Goal: Navigation & Orientation: Understand site structure

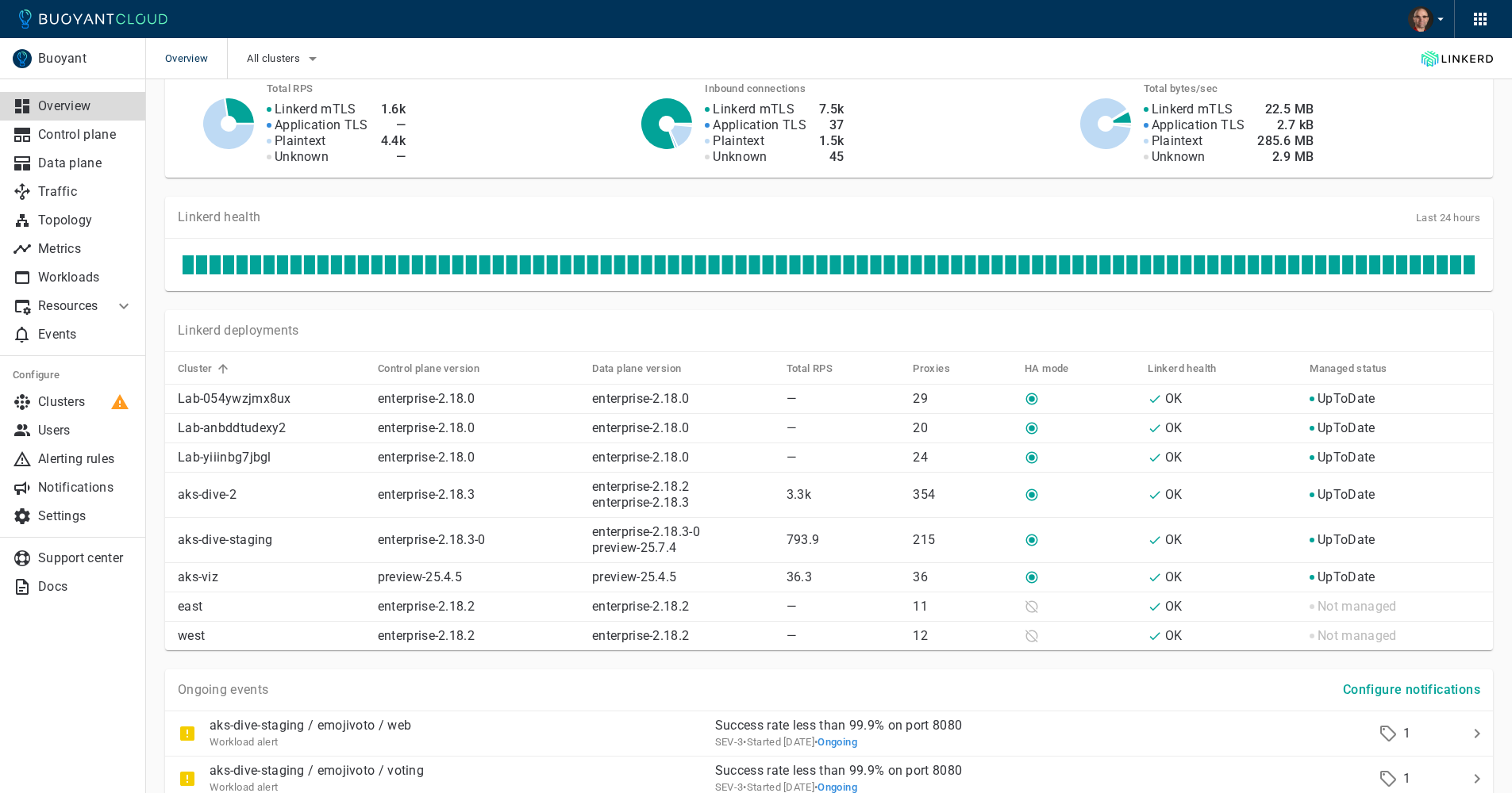
scroll to position [517, 0]
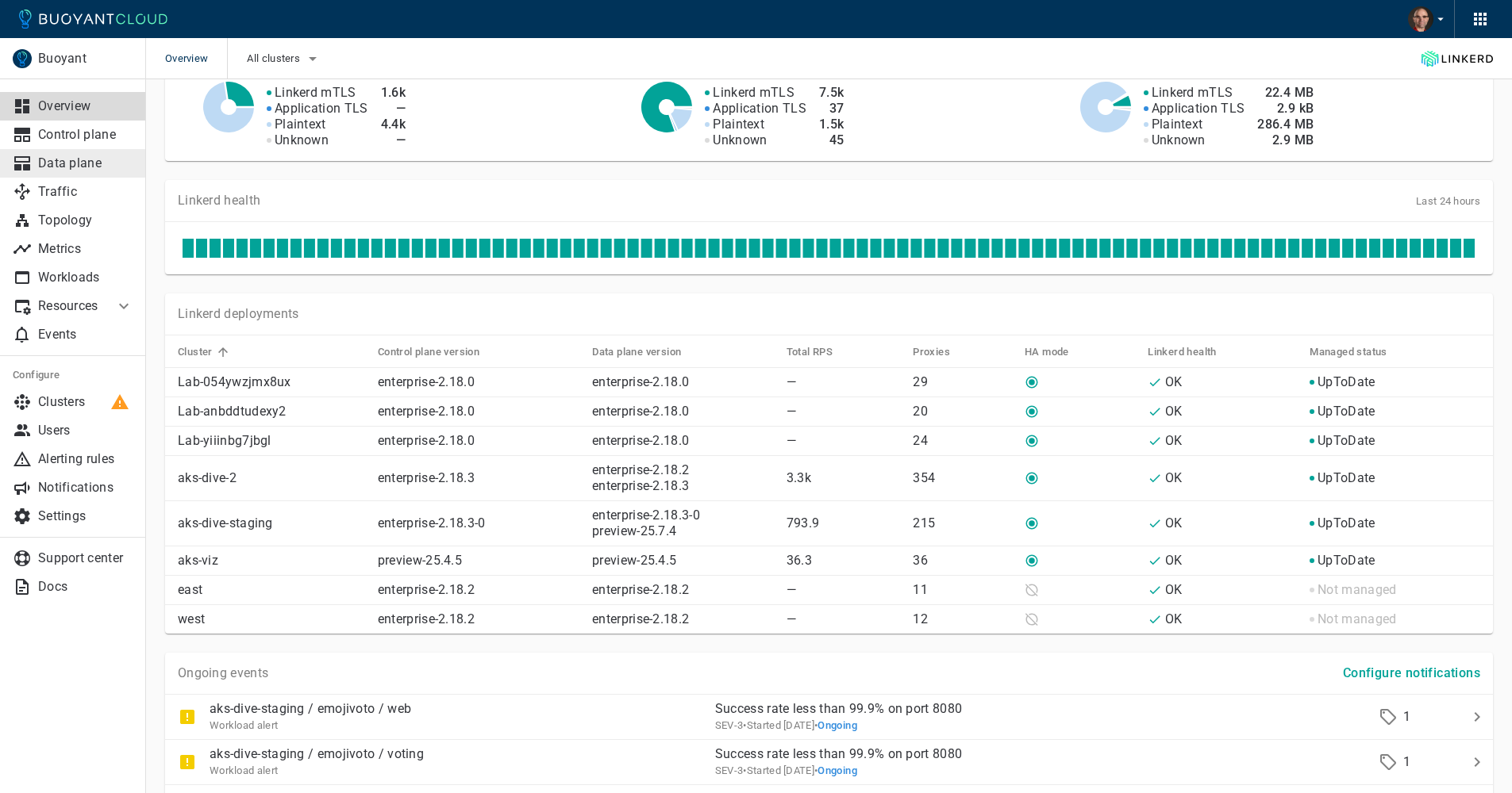
click at [74, 159] on p "Data plane" at bounding box center [85, 163] width 95 height 16
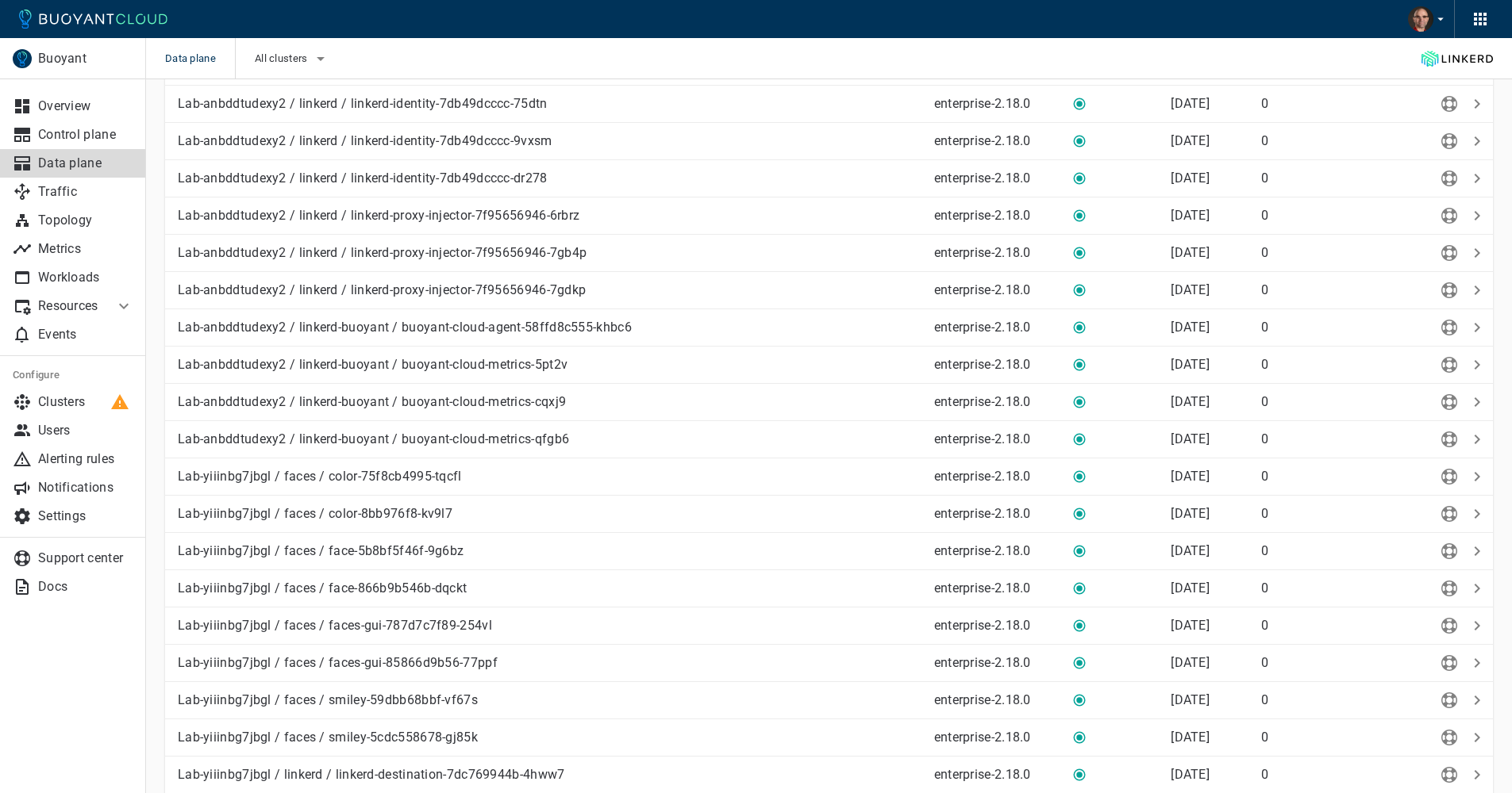
scroll to position [2005, 0]
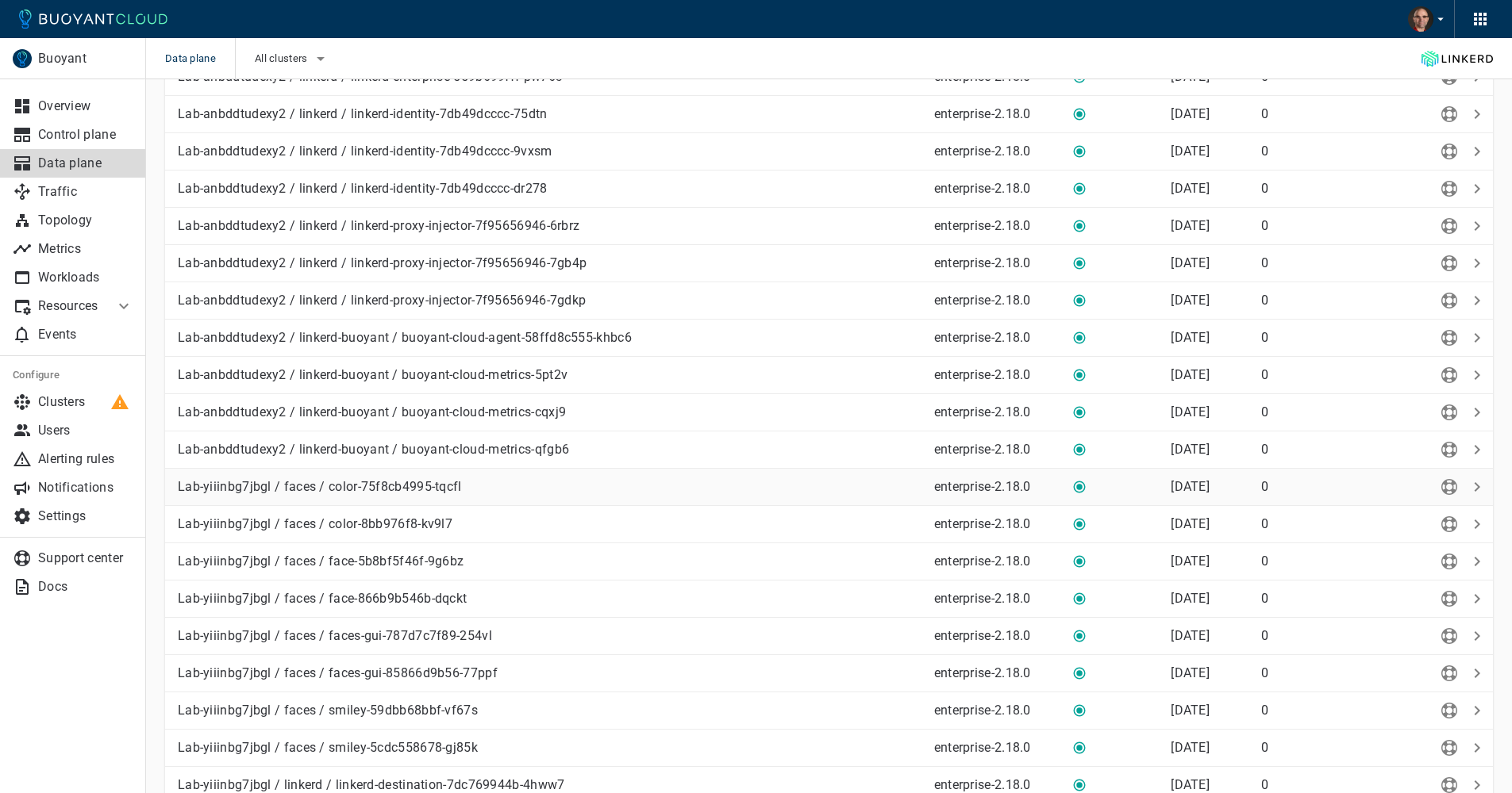
click at [789, 492] on p "Lab-yiiinbg7jbgl / faces / color-75f8cb4995-tqcfl" at bounding box center [549, 487] width 743 height 16
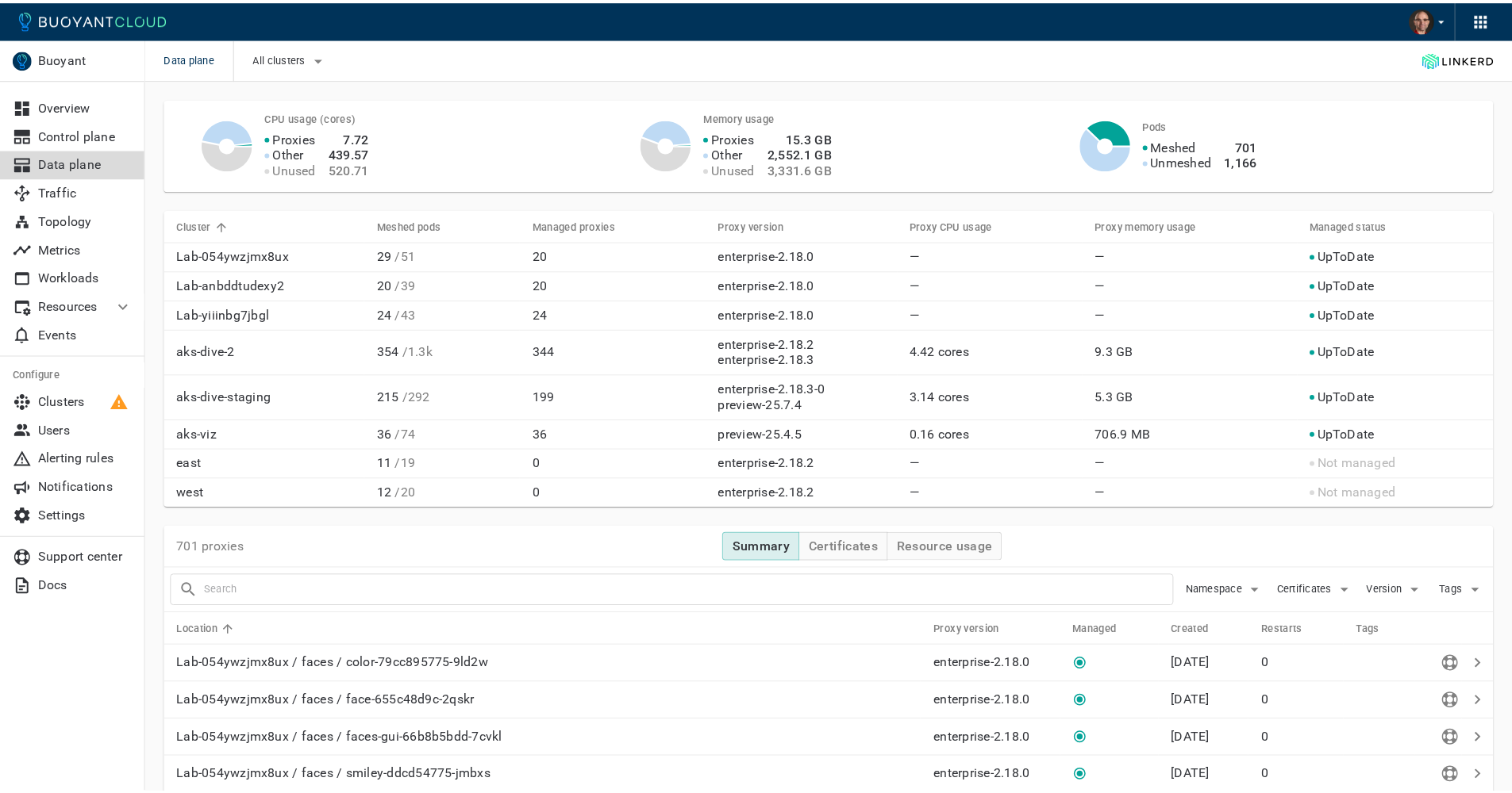
scroll to position [2005, 0]
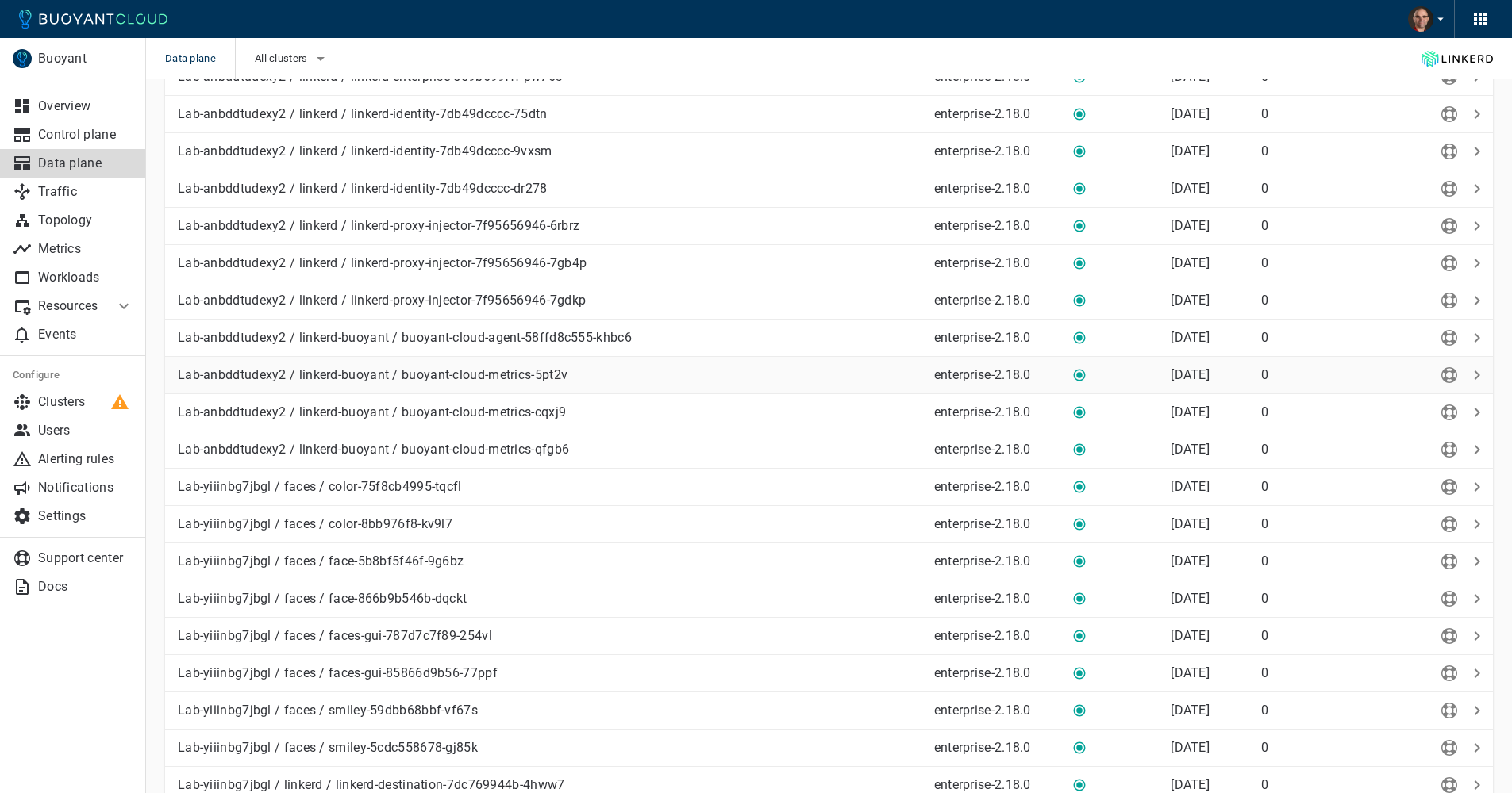
click at [257, 359] on td "Lab-anbddtudexy2 / linkerd-buoyant / buoyant-cloud-metrics-5pt2v" at bounding box center [543, 375] width 756 height 37
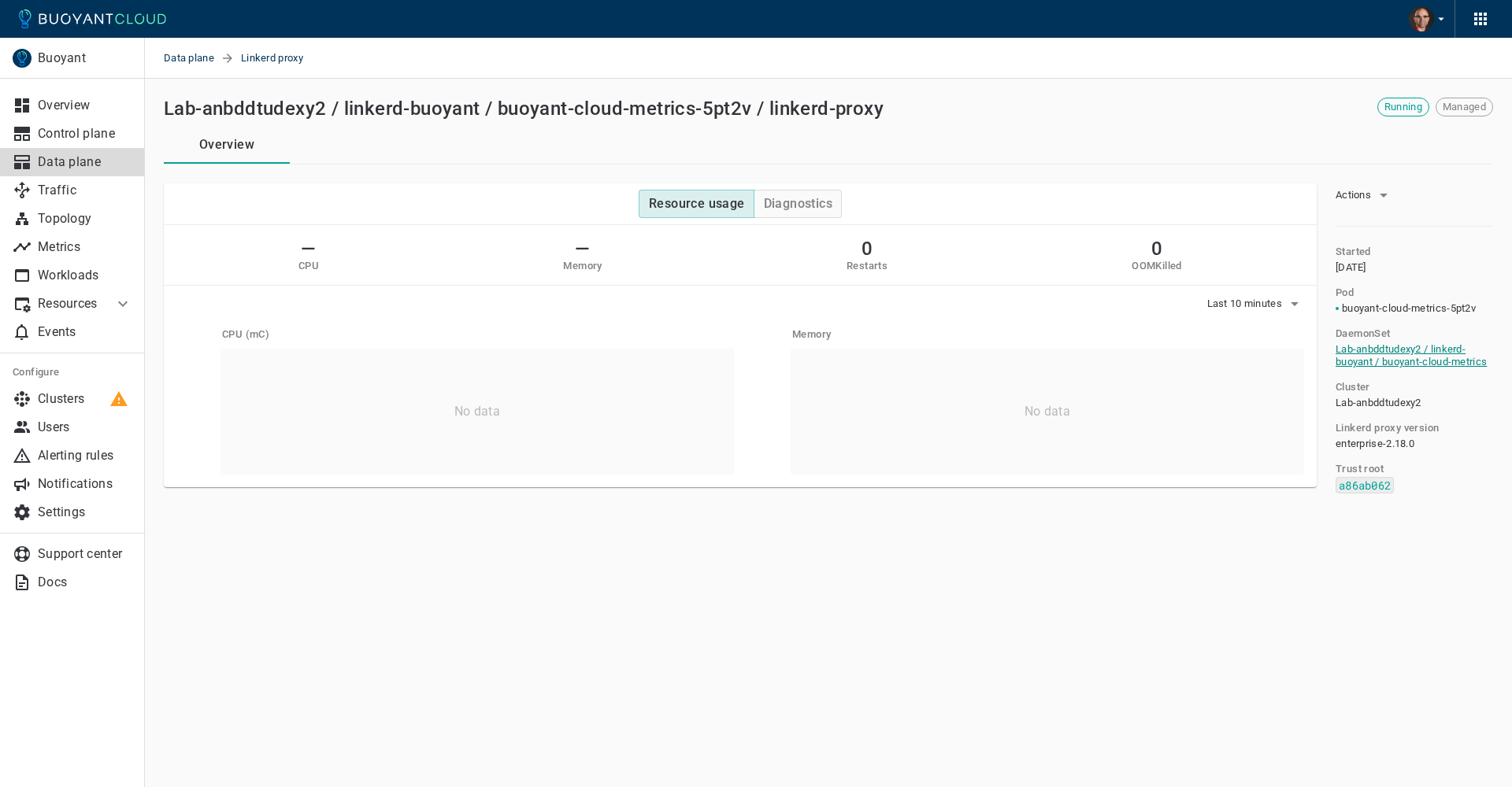
click at [1372, 358] on link "Lab-anbddtudexy2 / linkerd-buoyant / buoyant-cloud-metrics" at bounding box center [1412, 355] width 152 height 24
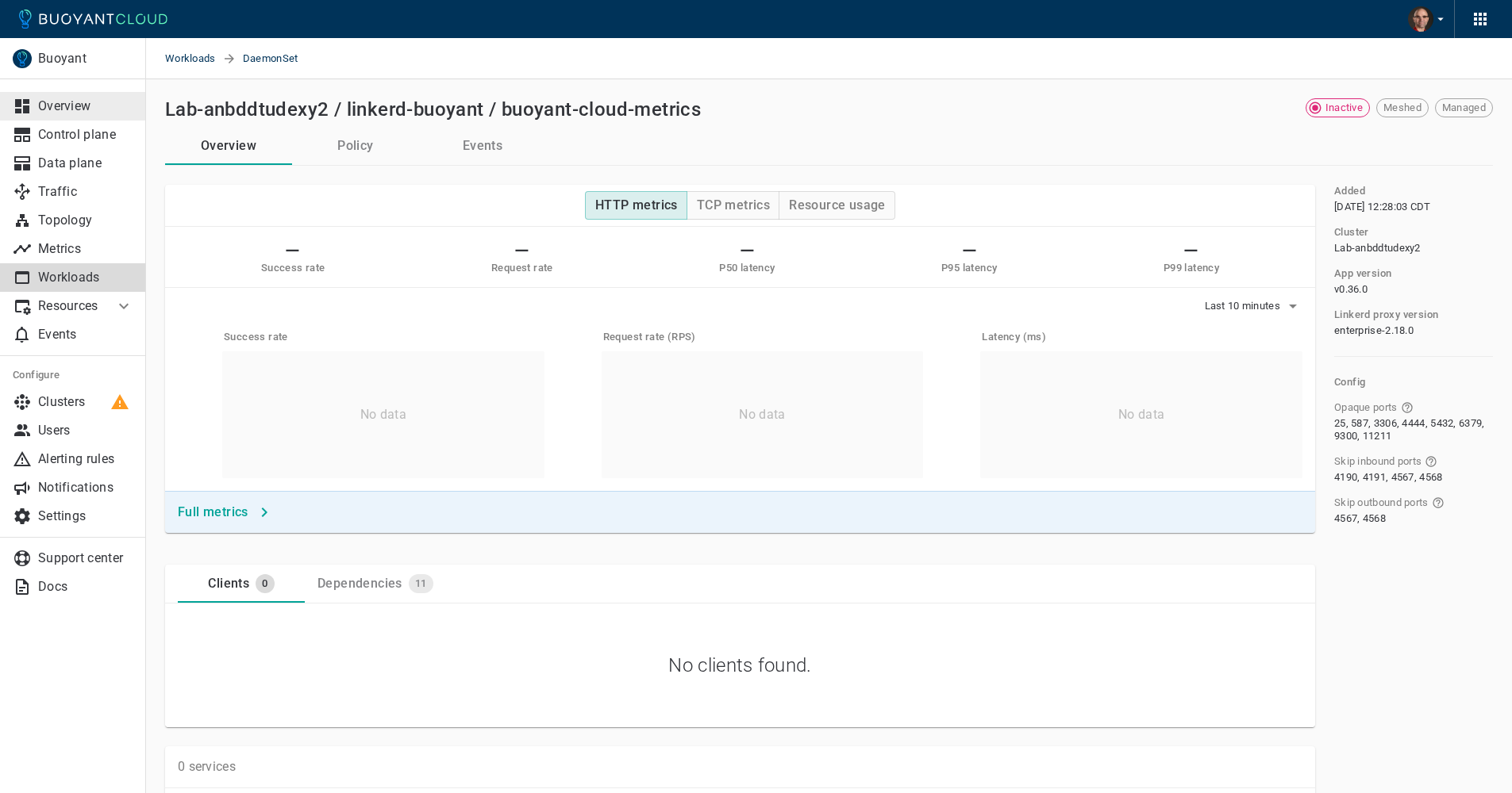
click at [39, 103] on p "Overview" at bounding box center [85, 106] width 95 height 16
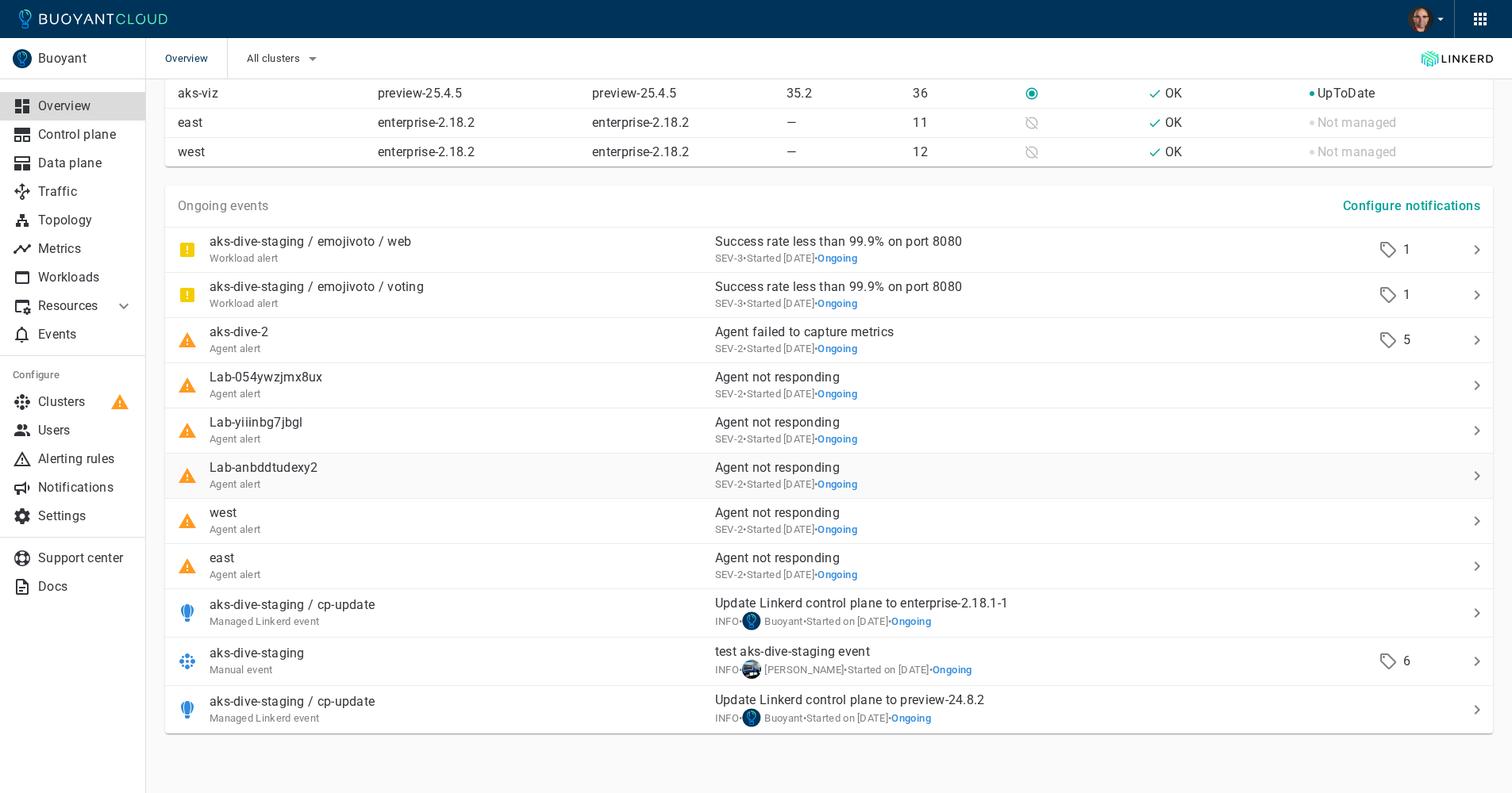
scroll to position [988, 0]
